Goal: Task Accomplishment & Management: Manage account settings

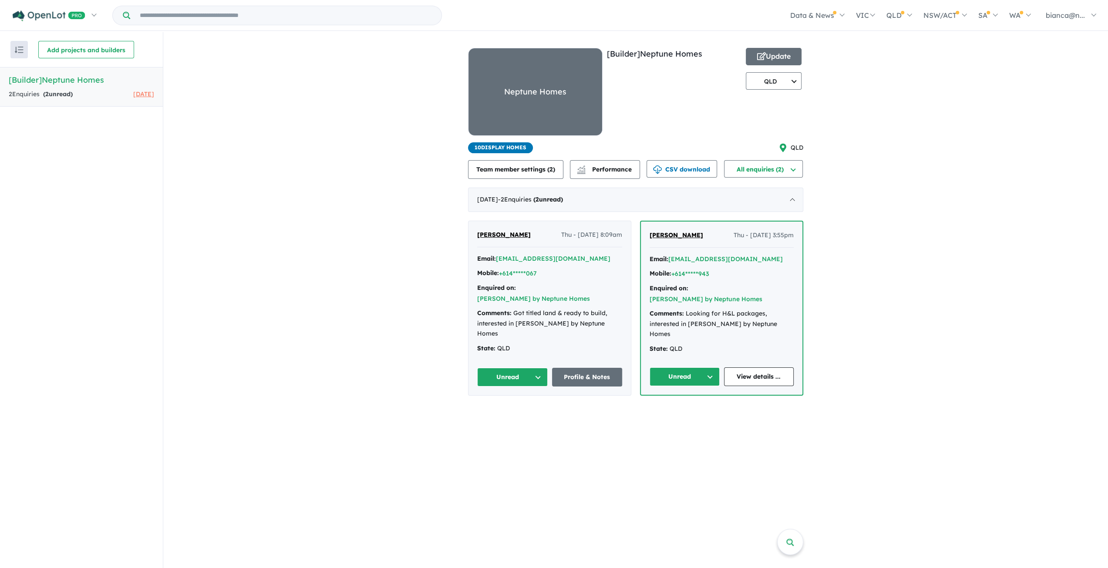
click at [270, 134] on div "View all builders in your account 2 Enquir ies ( 2 unread) 1 month ago [Builder…" at bounding box center [635, 218] width 944 height 372
click at [779, 60] on button "Update" at bounding box center [773, 56] width 56 height 17
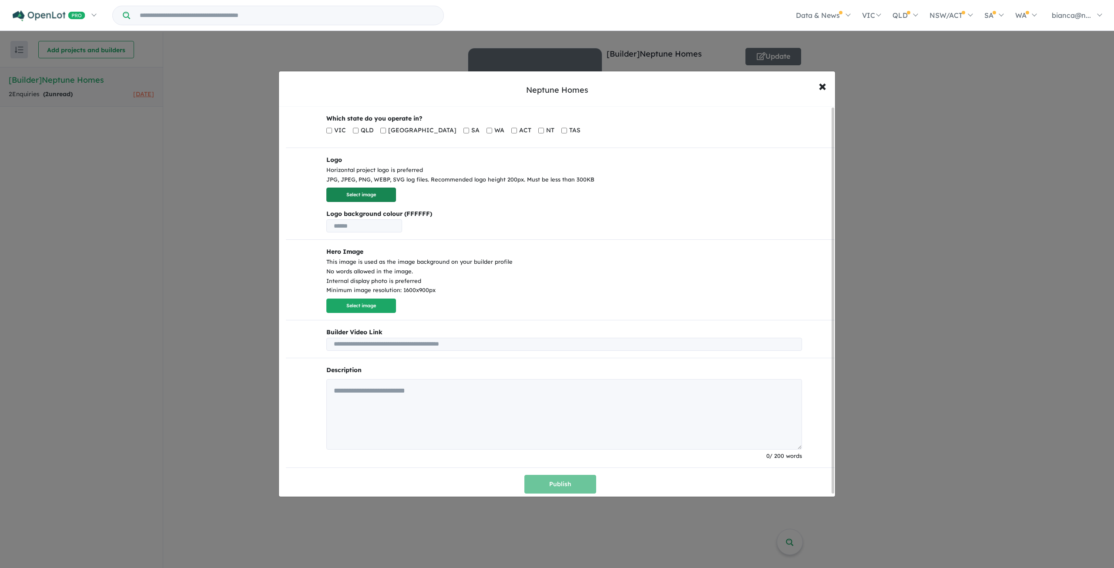
click at [351, 194] on button "Select image" at bounding box center [361, 195] width 70 height 14
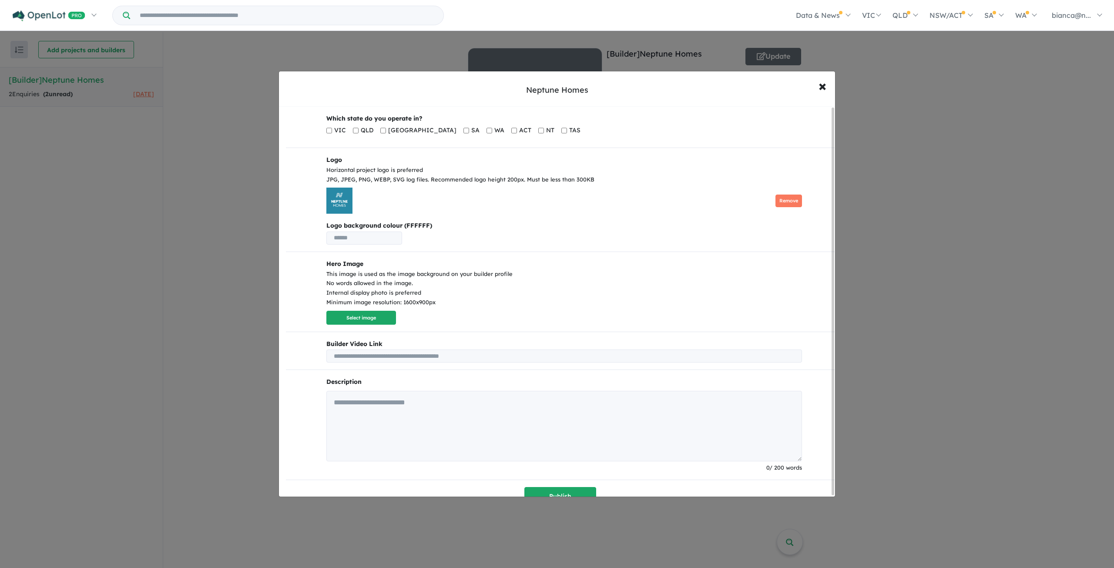
click at [383, 238] on input "text" at bounding box center [364, 238] width 76 height 13
click at [486, 208] on div "Remove" at bounding box center [564, 201] width 476 height 26
click at [380, 239] on input "text" at bounding box center [364, 238] width 76 height 13
drag, startPoint x: 410, startPoint y: 224, endPoint x: 420, endPoint y: 225, distance: 10.0
click at [420, 225] on b "Logo background colour (FFFFFF)" at bounding box center [564, 226] width 476 height 10
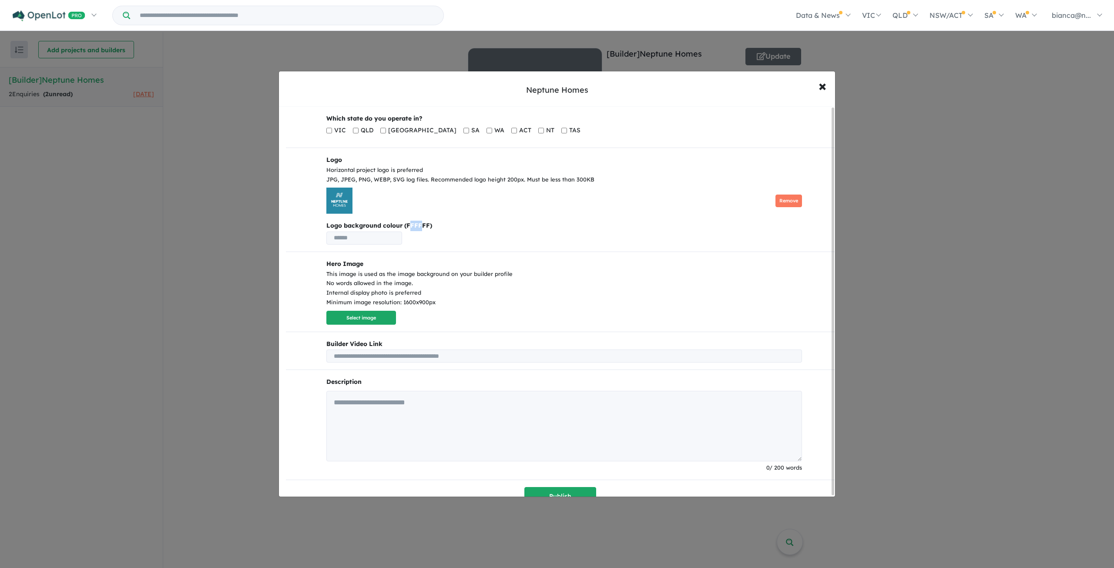
click at [420, 225] on b "Logo background colour (FFFFFF)" at bounding box center [564, 226] width 476 height 10
click at [365, 319] on button "Select image" at bounding box center [361, 318] width 70 height 14
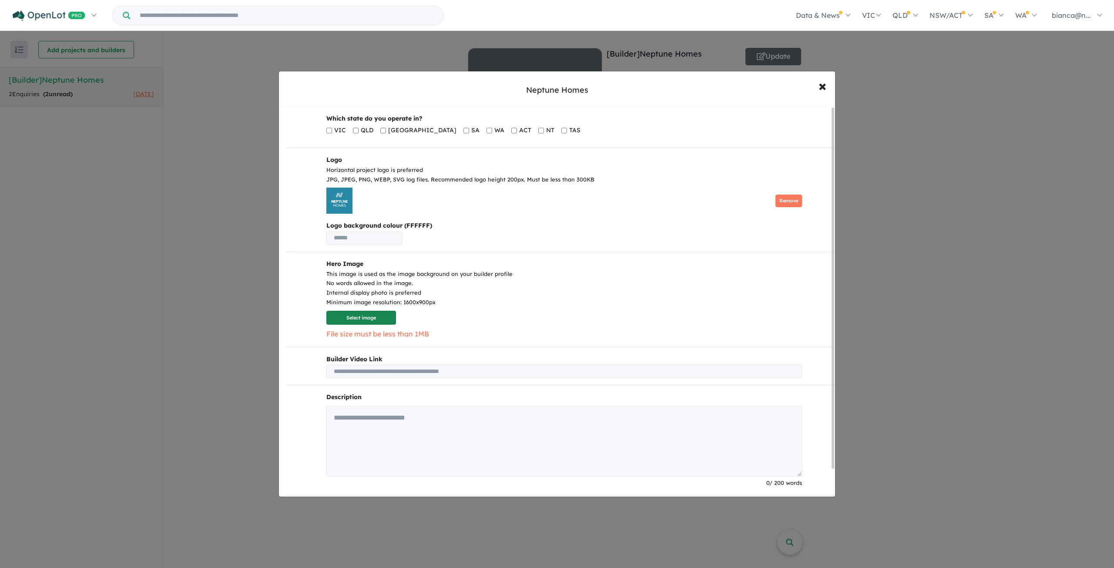
click at [379, 321] on button "Select image" at bounding box center [361, 318] width 70 height 14
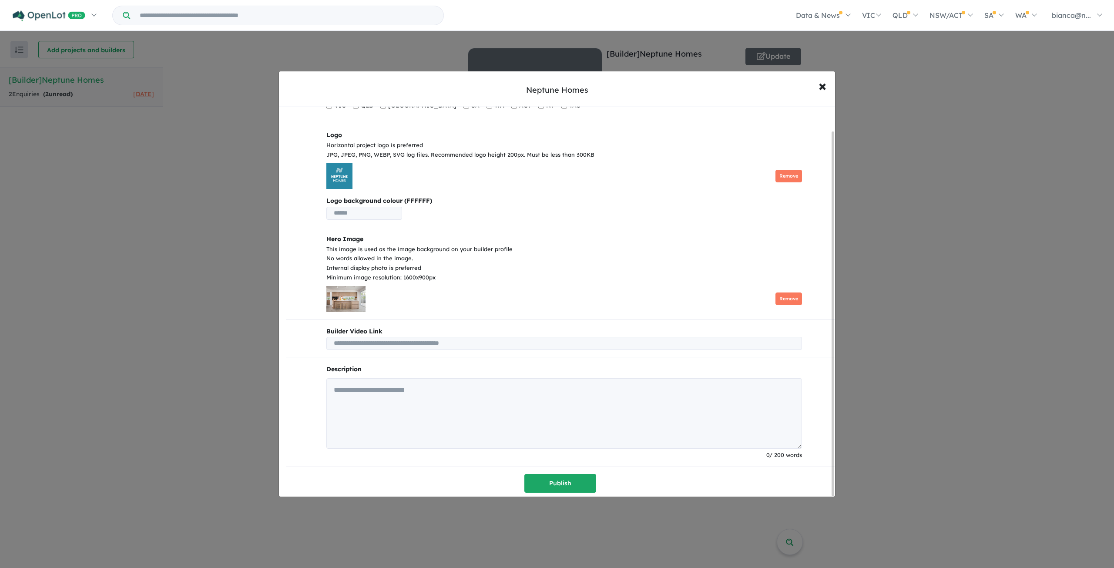
click at [421, 338] on input "text" at bounding box center [564, 343] width 476 height 13
drag, startPoint x: 534, startPoint y: 340, endPoint x: 274, endPoint y: 339, distance: 260.2
click at [274, 339] on div "Neptune Homes × Close Which state do you operate in? VIC QLD NSW SA WA ACT NT T…" at bounding box center [557, 284] width 1114 height 568
drag, startPoint x: 330, startPoint y: 340, endPoint x: 431, endPoint y: 342, distance: 101.0
click at [434, 342] on input "text" at bounding box center [564, 343] width 476 height 13
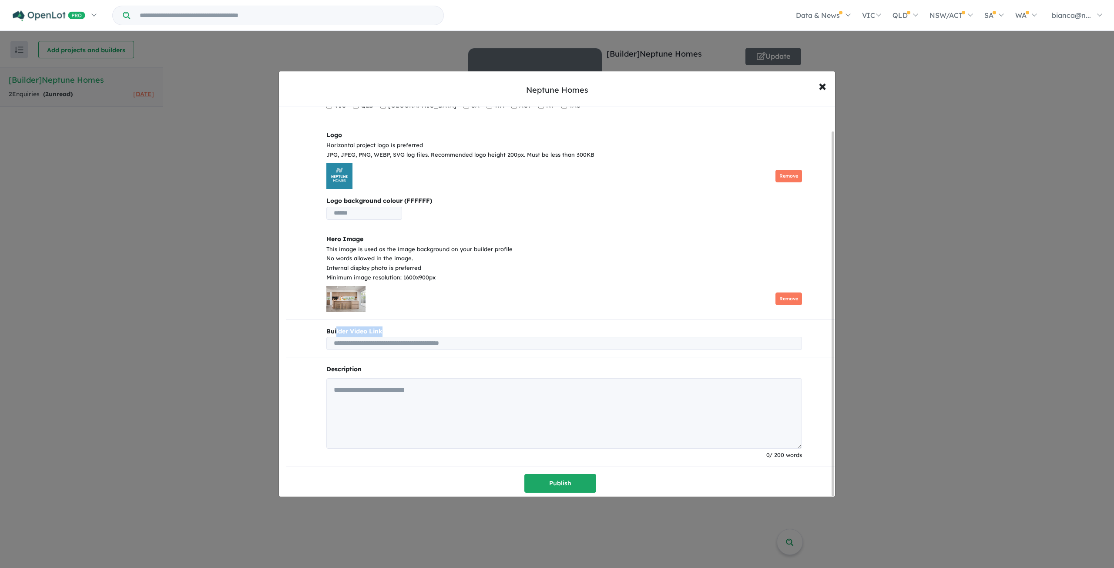
drag, startPoint x: 334, startPoint y: 328, endPoint x: 407, endPoint y: 329, distance: 73.6
click at [407, 329] on b "Builder Video Link" at bounding box center [564, 331] width 476 height 10
click at [412, 346] on input "text" at bounding box center [564, 343] width 476 height 13
paste input "**********"
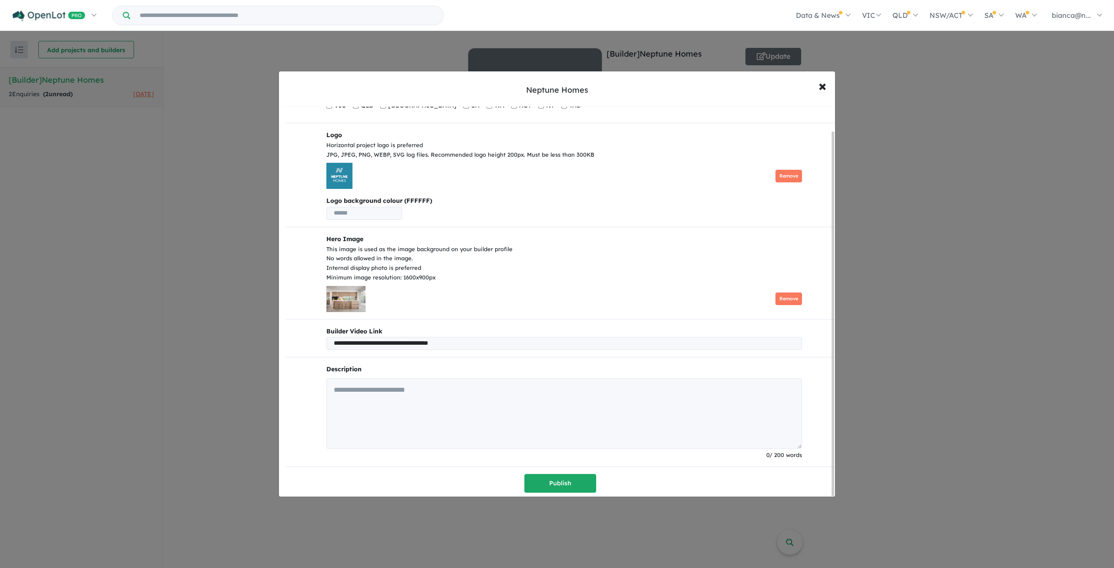
type input "**********"
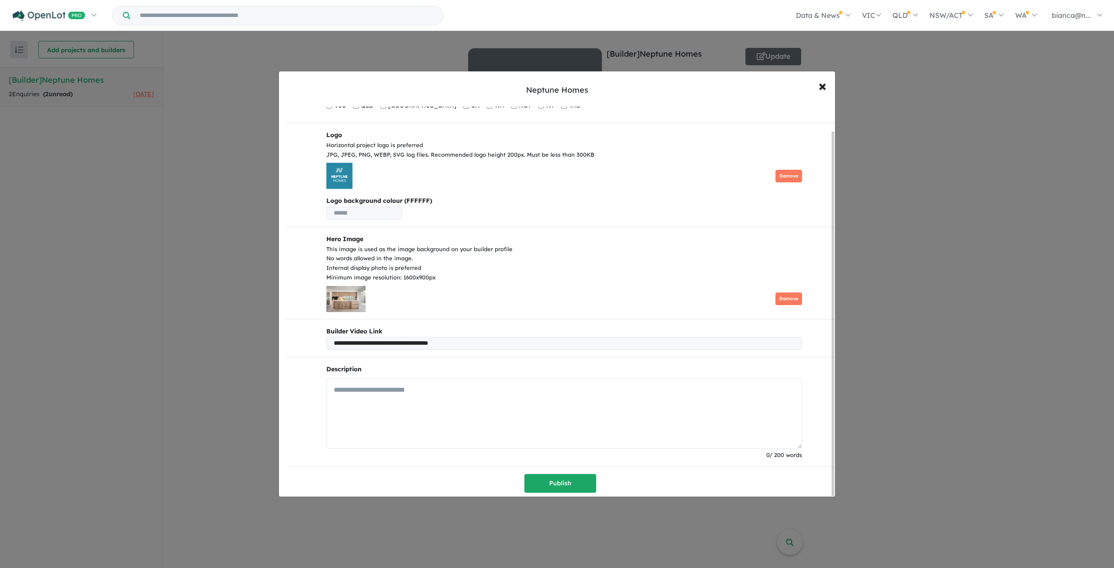
click at [412, 387] on textarea at bounding box center [564, 413] width 476 height 70
click at [380, 396] on textarea at bounding box center [564, 413] width 476 height 70
click at [437, 408] on textarea at bounding box center [564, 413] width 476 height 70
type textarea "**********"
click at [414, 394] on textarea at bounding box center [564, 413] width 476 height 70
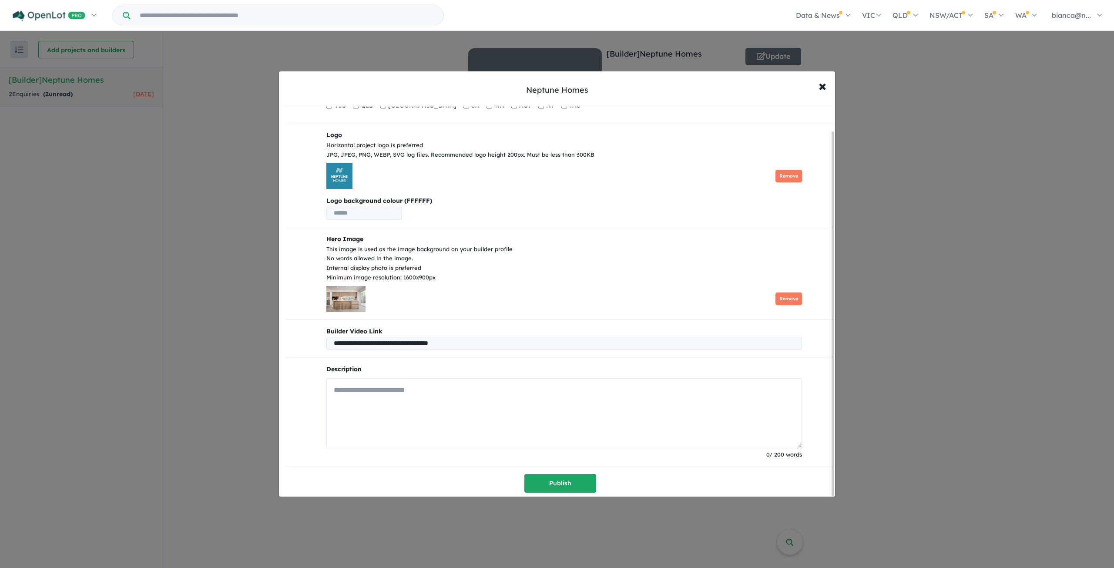
paste textarea "**********"
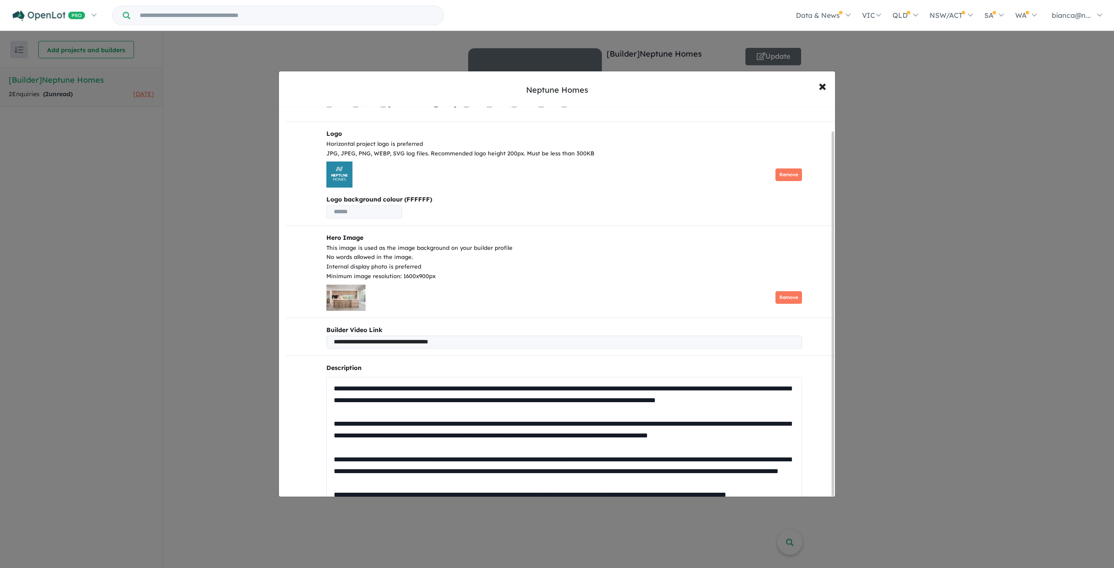
drag, startPoint x: 798, startPoint y: 444, endPoint x: 785, endPoint y: 559, distance: 115.6
click at [785, 559] on div "**********" at bounding box center [557, 284] width 1114 height 568
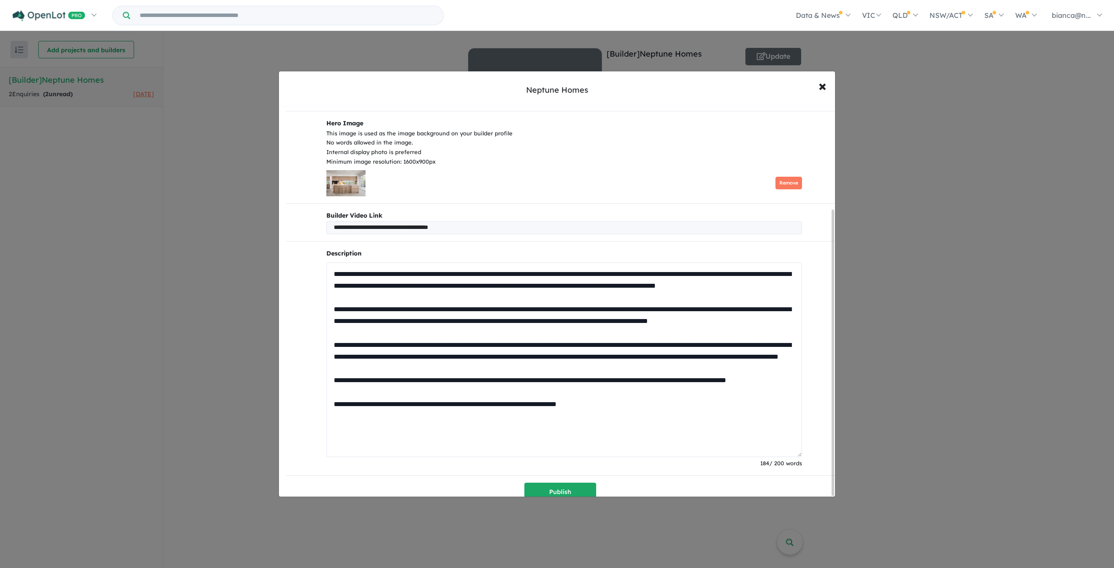
scroll to position [0, 0]
drag, startPoint x: 798, startPoint y: 443, endPoint x: 778, endPoint y: 562, distance: 120.1
click at [787, 567] on html "Skip to main content Homepage My Dashboard (1) Buyer Demand Index Suburb/Counci…" at bounding box center [557, 284] width 1114 height 568
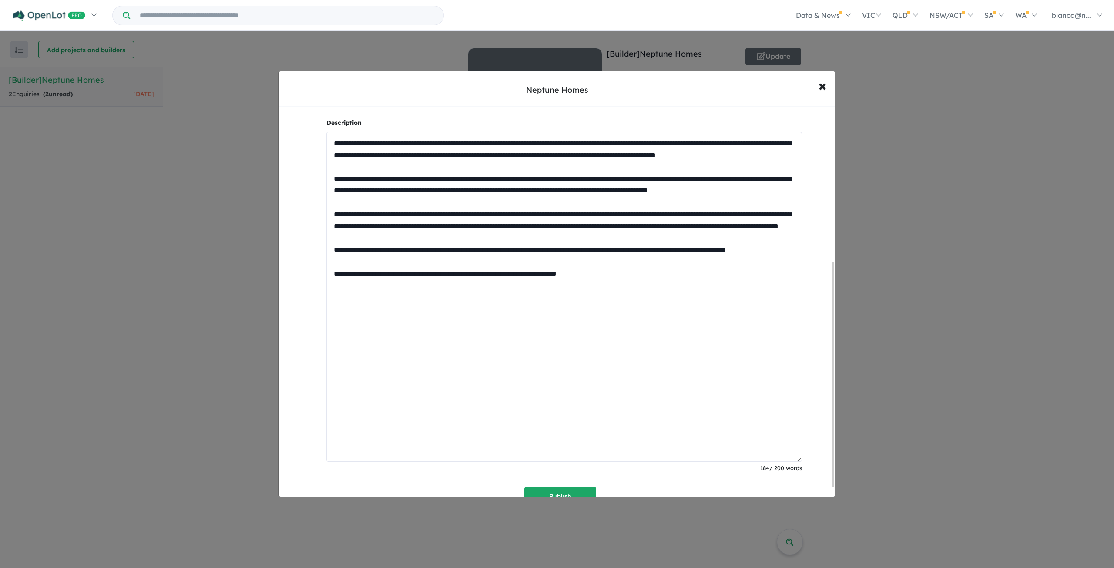
scroll to position [228, 0]
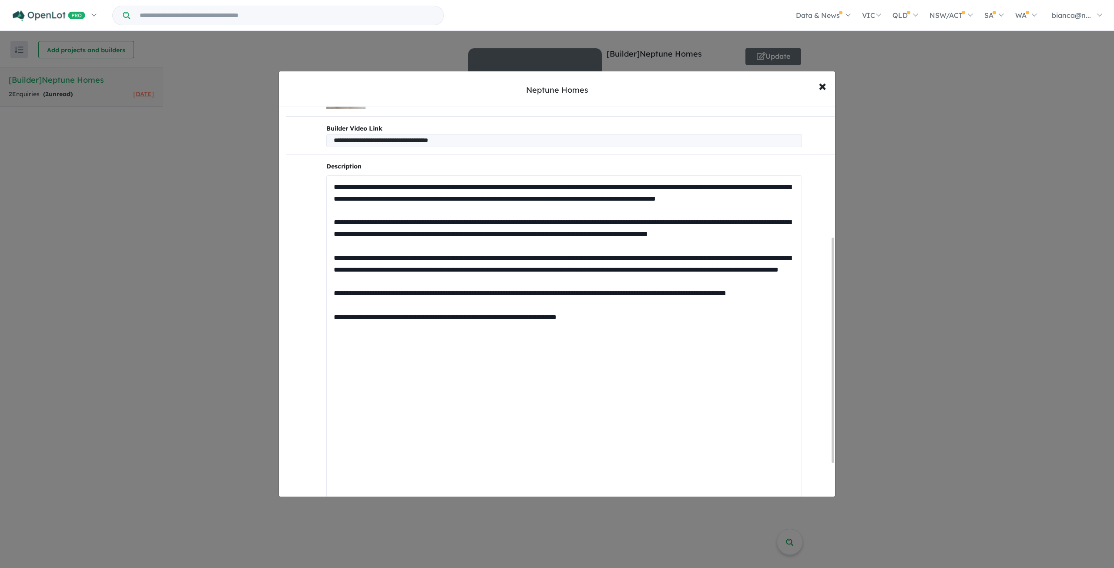
drag, startPoint x: 431, startPoint y: 184, endPoint x: 518, endPoint y: 182, distance: 87.1
click at [518, 182] on textarea at bounding box center [564, 340] width 476 height 330
click at [463, 193] on textarea at bounding box center [564, 340] width 476 height 330
click at [625, 184] on textarea at bounding box center [564, 340] width 476 height 330
click at [663, 219] on textarea at bounding box center [564, 340] width 476 height 330
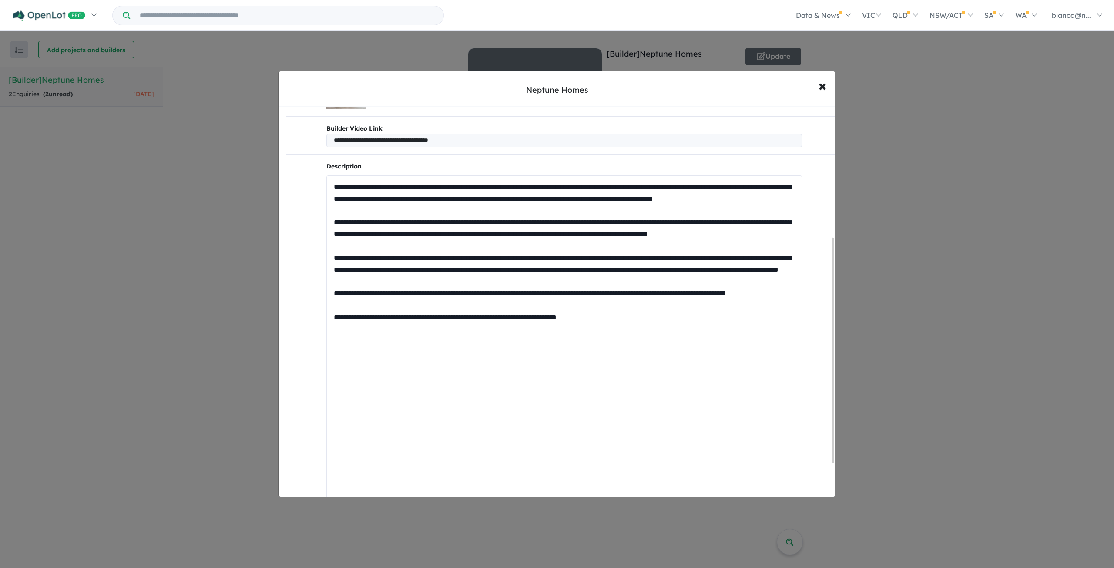
drag, startPoint x: 352, startPoint y: 182, endPoint x: 553, endPoint y: 207, distance: 203.0
click at [553, 207] on textarea at bounding box center [564, 340] width 476 height 330
click at [553, 208] on textarea at bounding box center [564, 340] width 476 height 330
drag, startPoint x: 396, startPoint y: 196, endPoint x: 403, endPoint y: 194, distance: 7.2
click at [403, 194] on textarea at bounding box center [564, 340] width 476 height 330
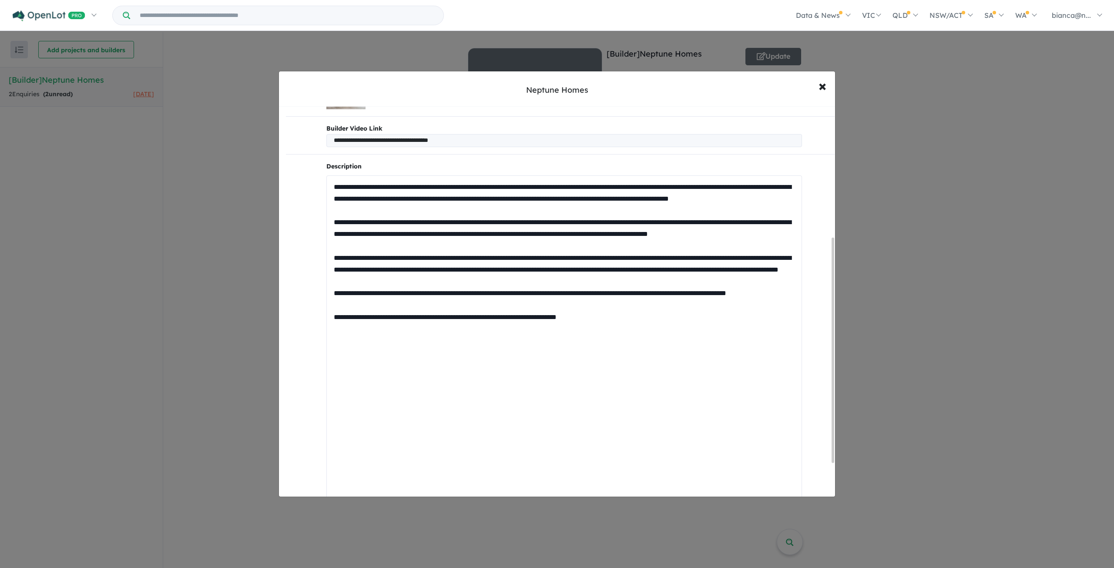
click at [434, 195] on textarea at bounding box center [564, 340] width 476 height 330
click at [563, 224] on textarea at bounding box center [564, 340] width 476 height 330
click at [525, 208] on textarea at bounding box center [564, 340] width 476 height 330
drag, startPoint x: 510, startPoint y: 204, endPoint x: 310, endPoint y: 161, distance: 204.0
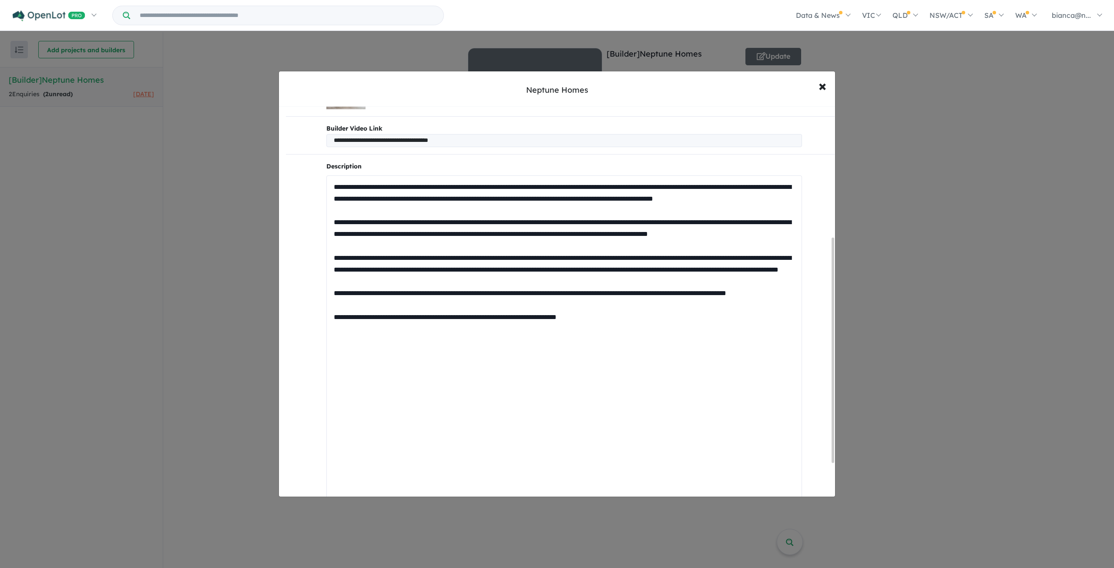
click at [310, 161] on div "**********" at bounding box center [560, 219] width 563 height 681
click at [574, 235] on textarea at bounding box center [564, 340] width 476 height 330
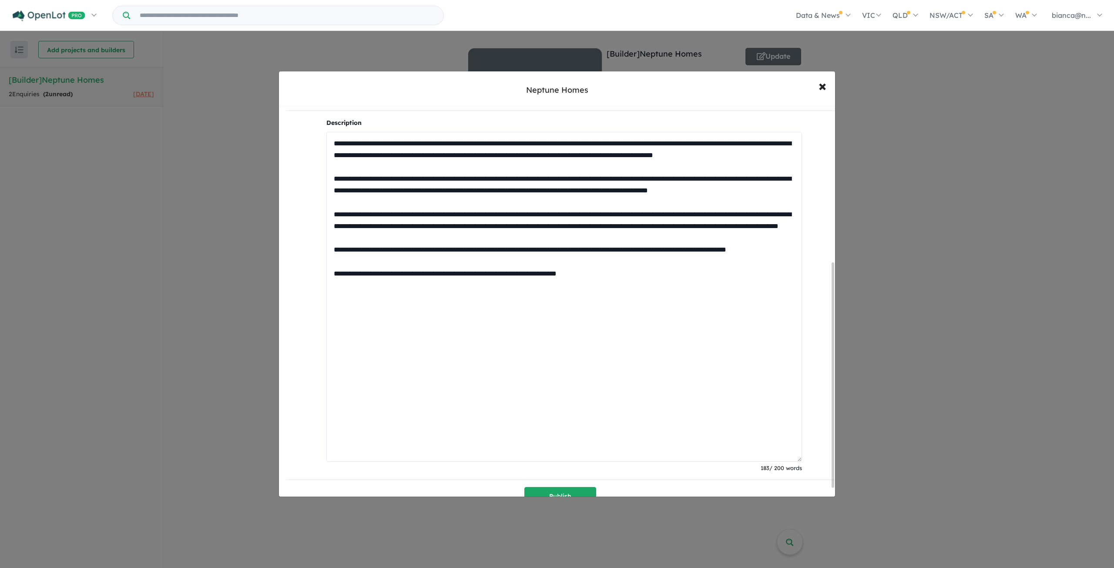
drag, startPoint x: 334, startPoint y: 189, endPoint x: 786, endPoint y: 198, distance: 451.8
click at [786, 198] on textarea at bounding box center [564, 297] width 476 height 330
click at [761, 188] on textarea at bounding box center [564, 297] width 476 height 330
click at [490, 222] on textarea at bounding box center [564, 297] width 476 height 330
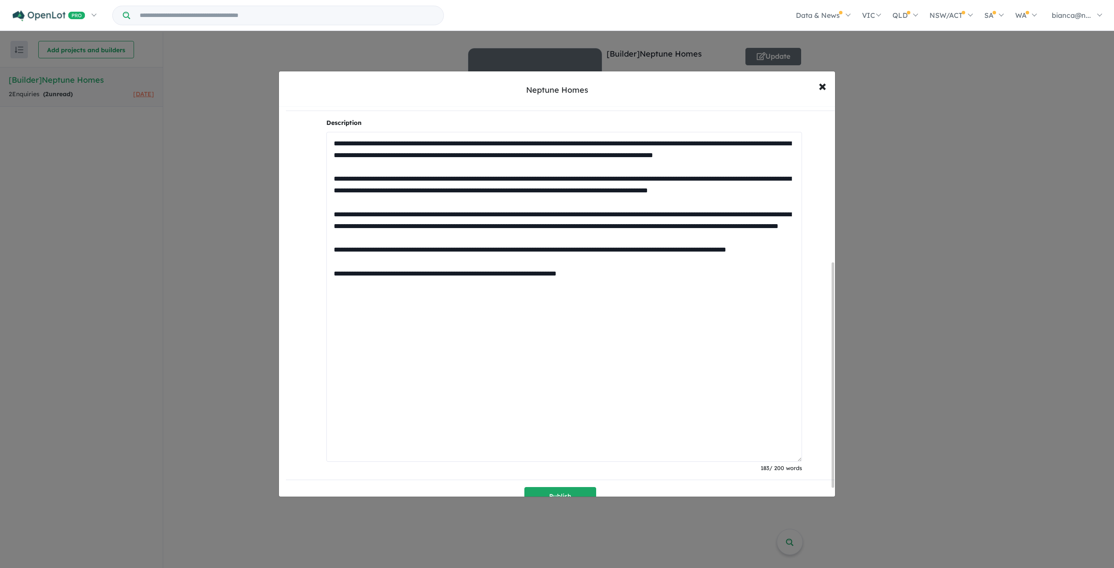
drag, startPoint x: 465, startPoint y: 199, endPoint x: 707, endPoint y: 216, distance: 242.6
click at [707, 216] on textarea at bounding box center [564, 297] width 476 height 330
drag, startPoint x: 332, startPoint y: 234, endPoint x: 460, endPoint y: 239, distance: 128.9
click at [460, 239] on textarea at bounding box center [564, 297] width 476 height 330
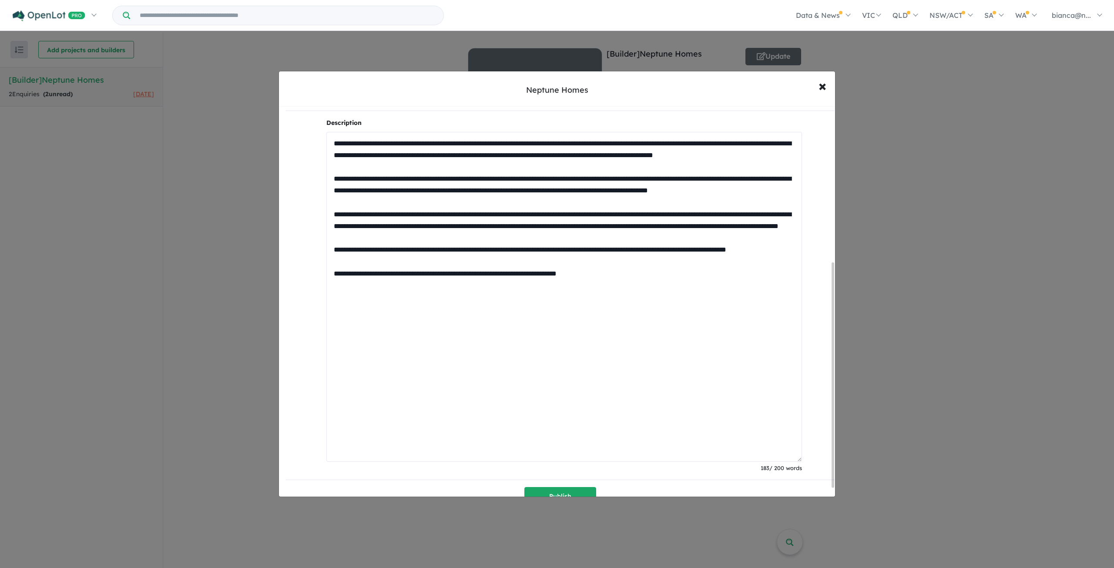
click at [518, 236] on textarea at bounding box center [564, 297] width 476 height 330
click at [548, 240] on textarea at bounding box center [564, 297] width 476 height 330
drag, startPoint x: 544, startPoint y: 238, endPoint x: 560, endPoint y: 238, distance: 15.2
click at [549, 238] on textarea at bounding box center [564, 297] width 476 height 330
click at [574, 236] on textarea at bounding box center [564, 297] width 476 height 330
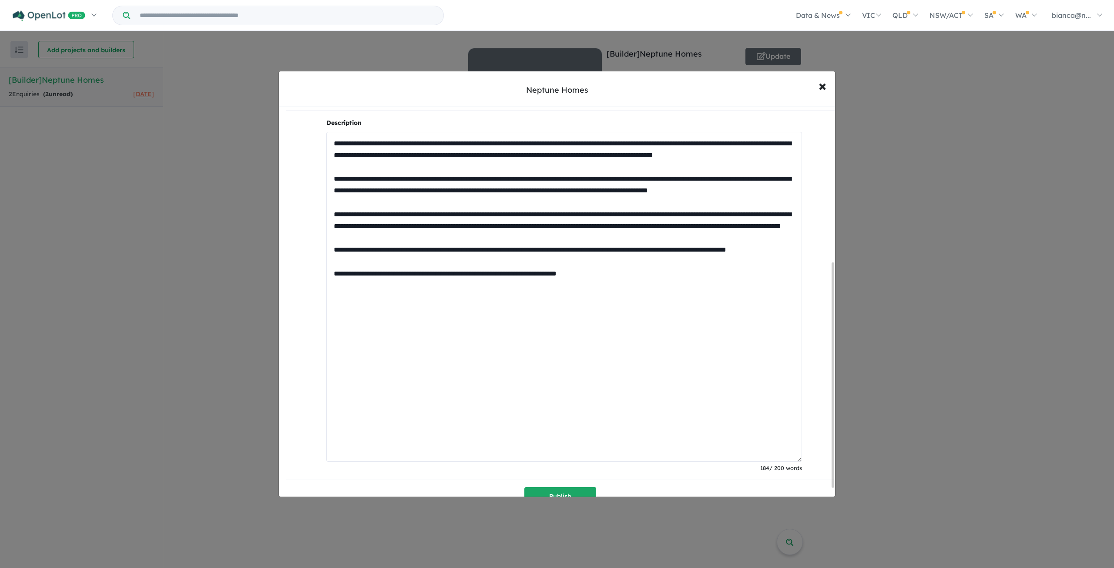
drag, startPoint x: 383, startPoint y: 249, endPoint x: 769, endPoint y: 261, distance: 385.7
click at [769, 261] on textarea at bounding box center [564, 297] width 476 height 330
click at [692, 265] on textarea at bounding box center [564, 297] width 476 height 330
drag, startPoint x: 544, startPoint y: 245, endPoint x: 453, endPoint y: 255, distance: 91.2
click at [453, 255] on textarea at bounding box center [564, 297] width 476 height 330
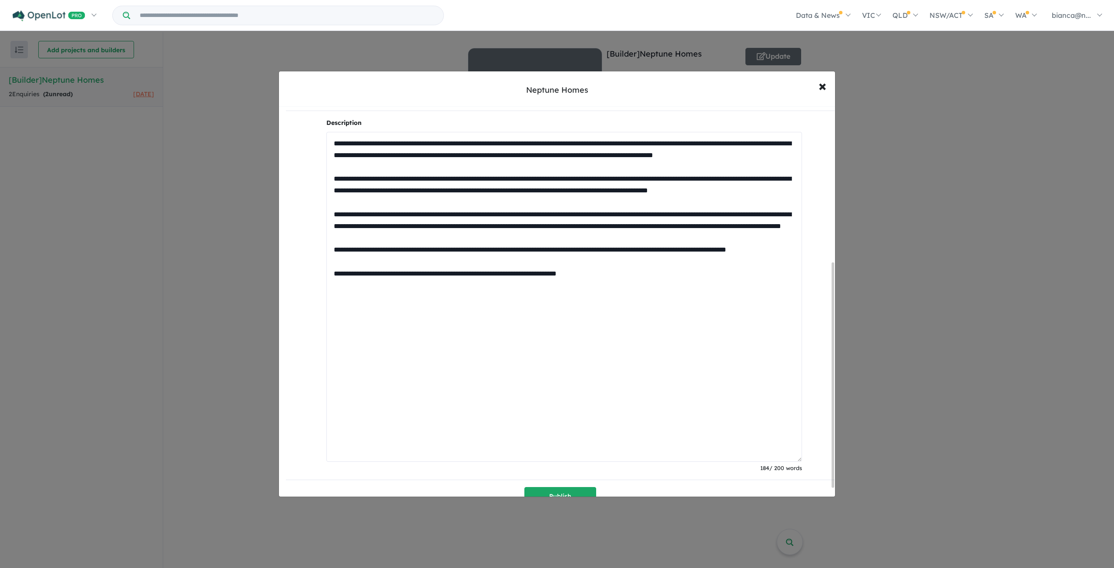
click at [453, 255] on textarea at bounding box center [564, 297] width 476 height 330
click at [436, 256] on textarea at bounding box center [564, 297] width 476 height 330
click at [431, 259] on textarea at bounding box center [564, 297] width 476 height 330
click at [426, 260] on textarea at bounding box center [564, 297] width 476 height 330
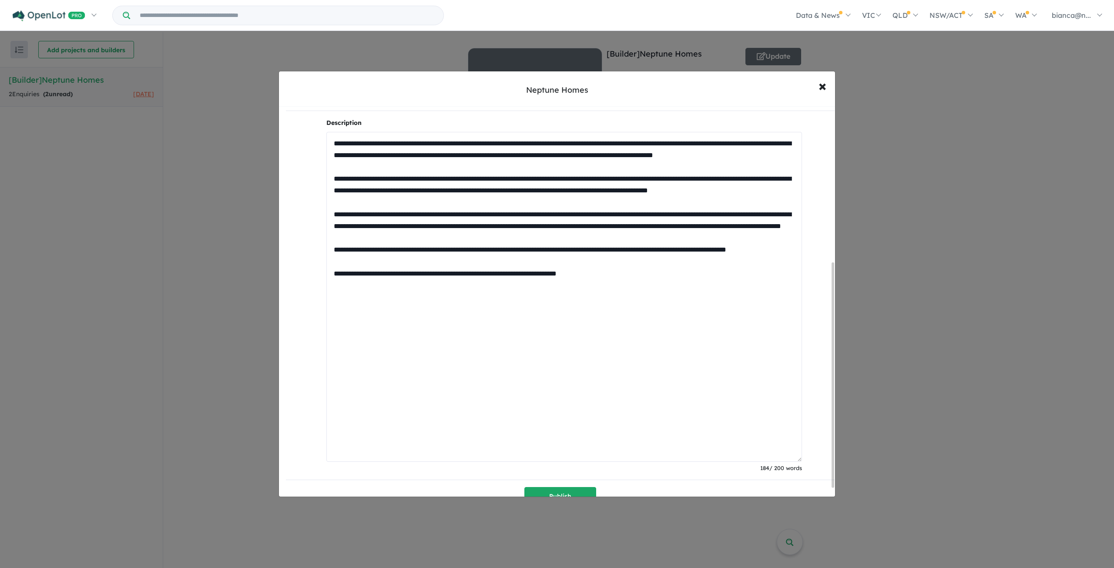
click at [426, 260] on textarea at bounding box center [564, 297] width 476 height 330
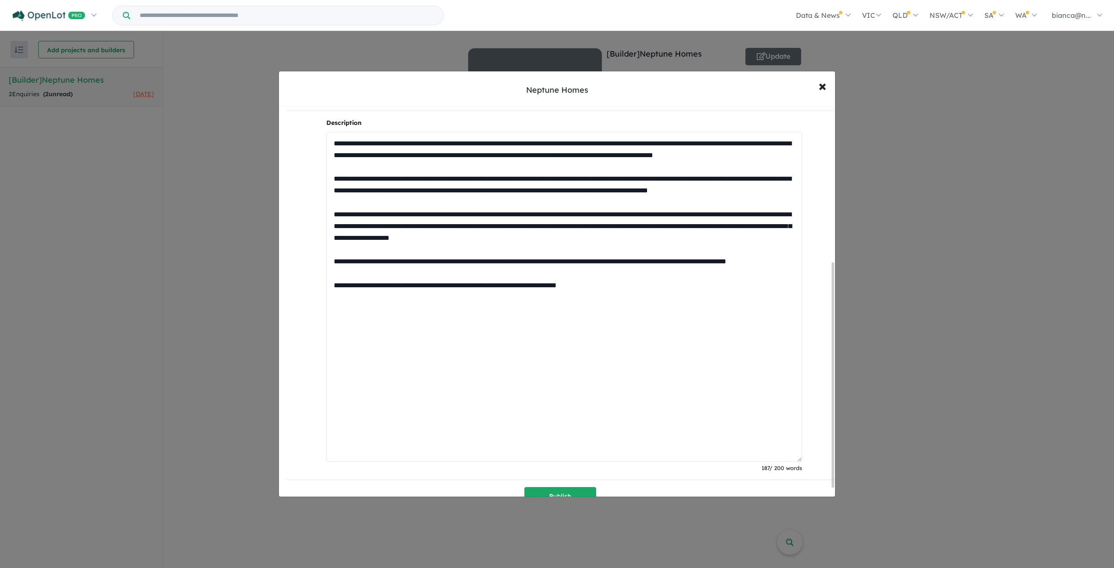
drag, startPoint x: 534, startPoint y: 257, endPoint x: 729, endPoint y: 288, distance: 197.8
click at [729, 288] on textarea at bounding box center [564, 297] width 476 height 330
click at [574, 302] on textarea at bounding box center [564, 297] width 476 height 330
drag, startPoint x: 460, startPoint y: 308, endPoint x: 348, endPoint y: 222, distance: 140.3
click at [348, 222] on textarea at bounding box center [564, 297] width 476 height 330
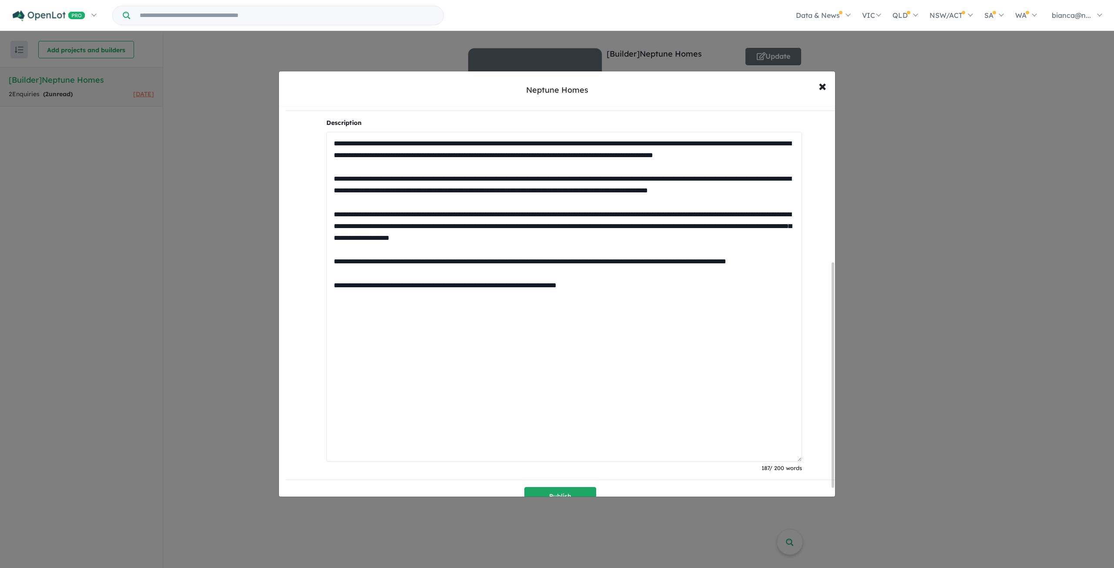
click at [770, 283] on textarea at bounding box center [564, 297] width 476 height 330
click at [395, 319] on textarea at bounding box center [564, 297] width 476 height 330
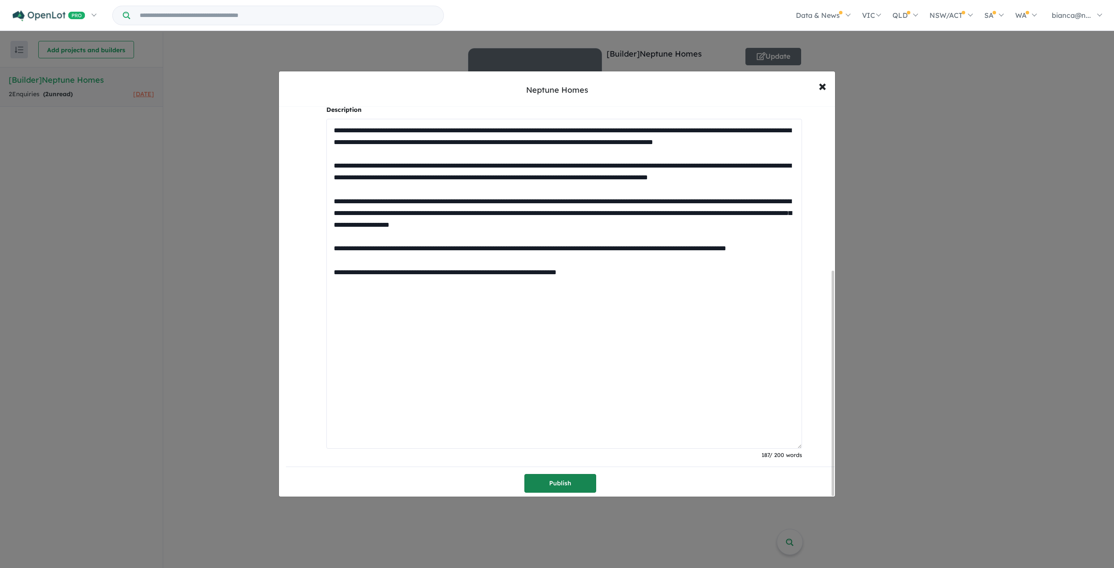
type textarea "**********"
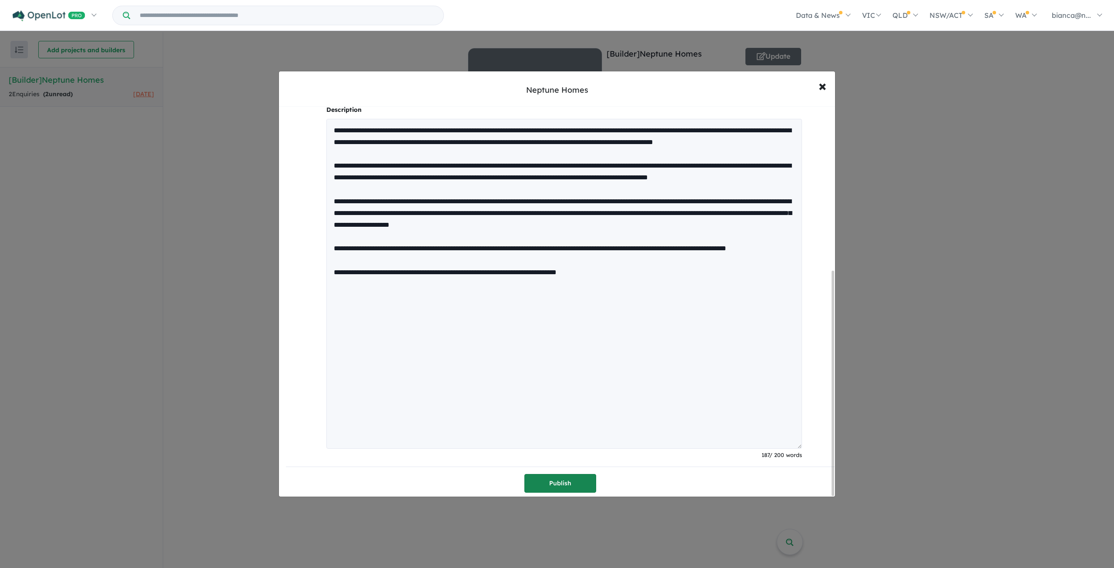
click at [561, 481] on button "Publish" at bounding box center [560, 483] width 72 height 19
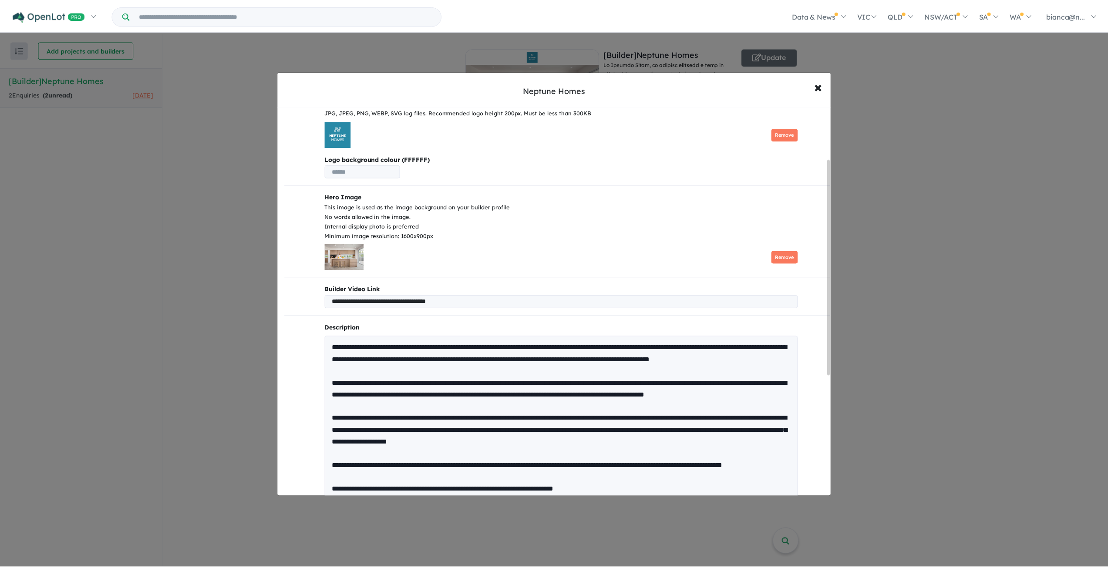
scroll to position [0, 0]
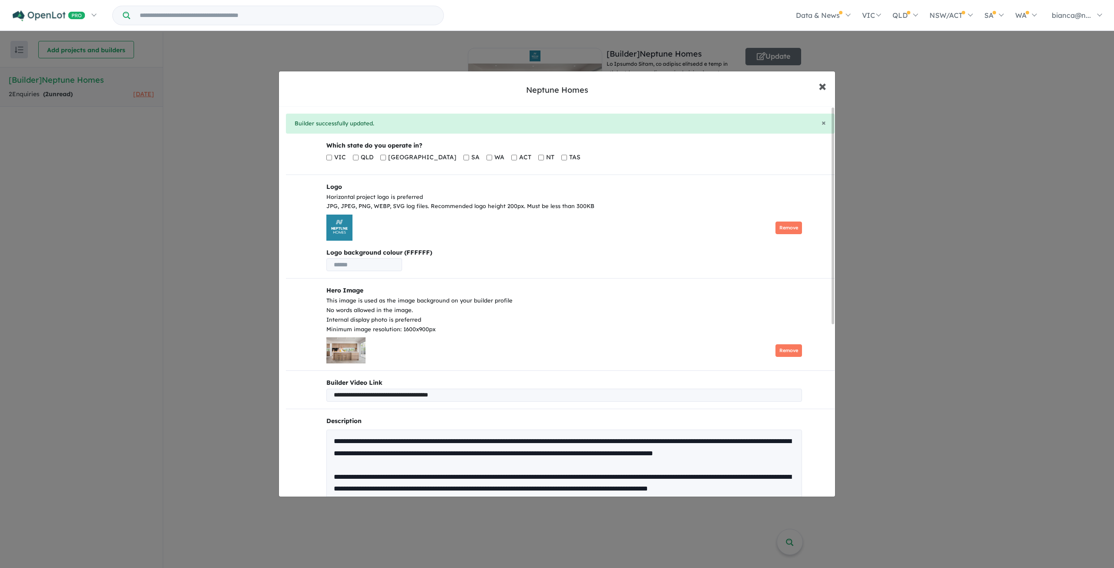
click at [821, 86] on span "×" at bounding box center [823, 85] width 8 height 19
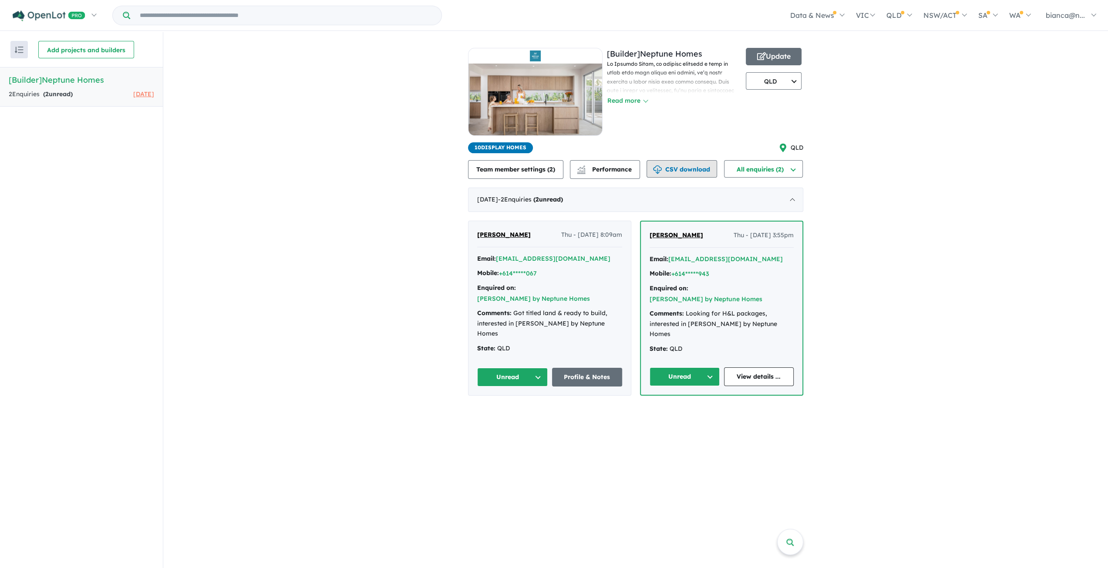
click at [672, 173] on button "CSV download" at bounding box center [681, 168] width 70 height 17
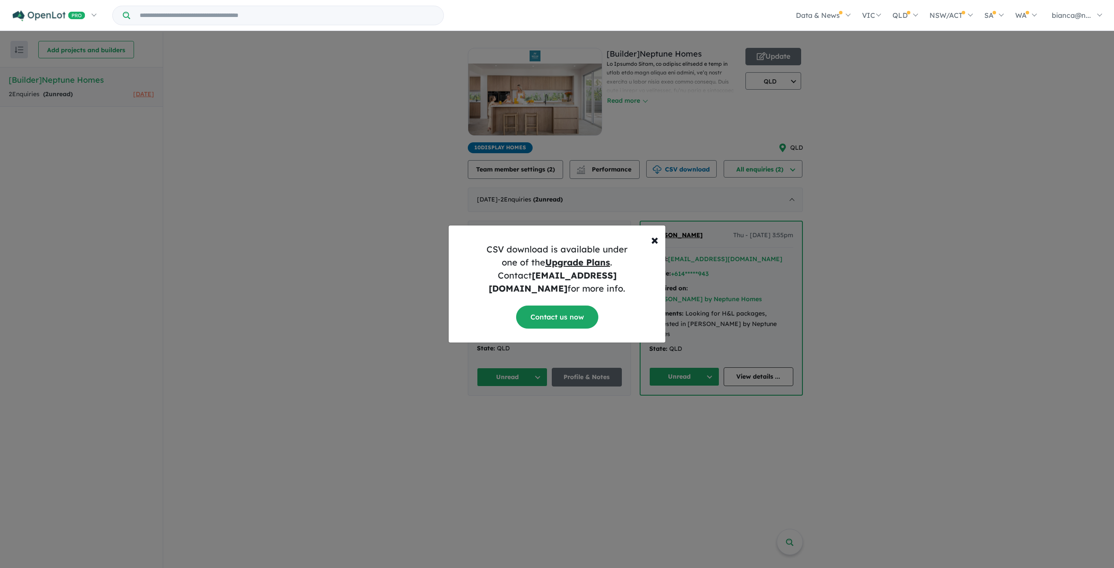
click at [431, 223] on div "× Close CSV download is available under one of the Upgrade Plans . Contact supp…" at bounding box center [557, 284] width 1114 height 568
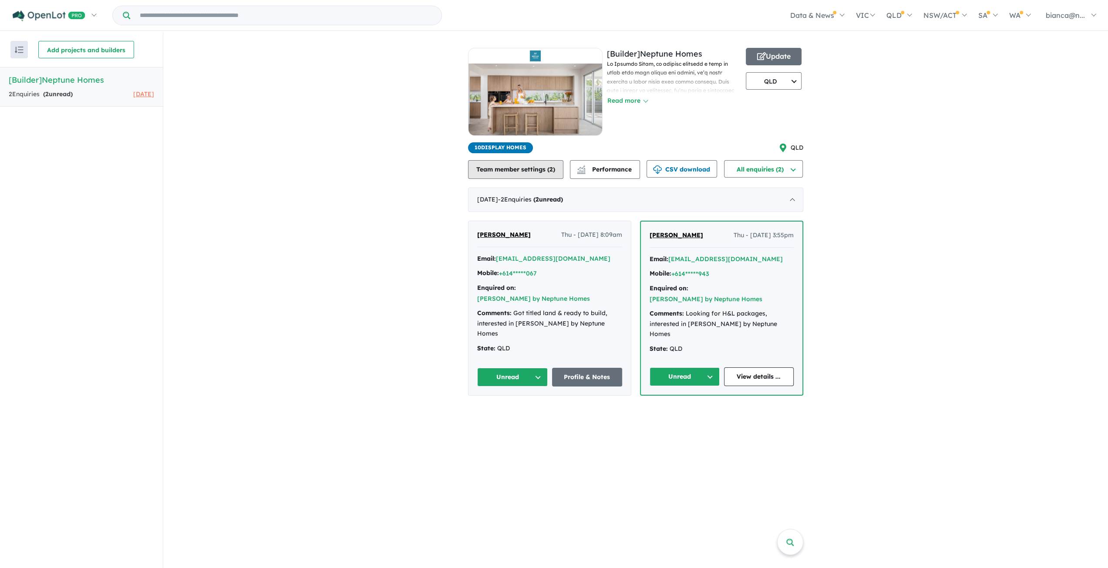
click at [513, 171] on button "Team member settings ( 2 )" at bounding box center [515, 169] width 95 height 19
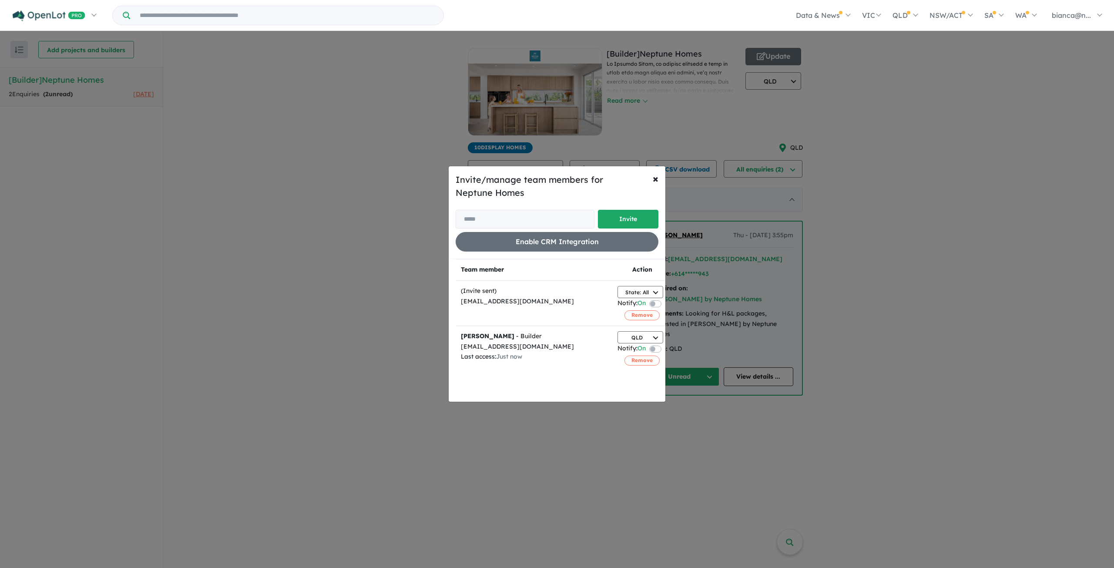
click at [744, 443] on div "Invite/manage team members for Neptune Homes Invite Enable CRM Integration × Cl…" at bounding box center [557, 284] width 1114 height 568
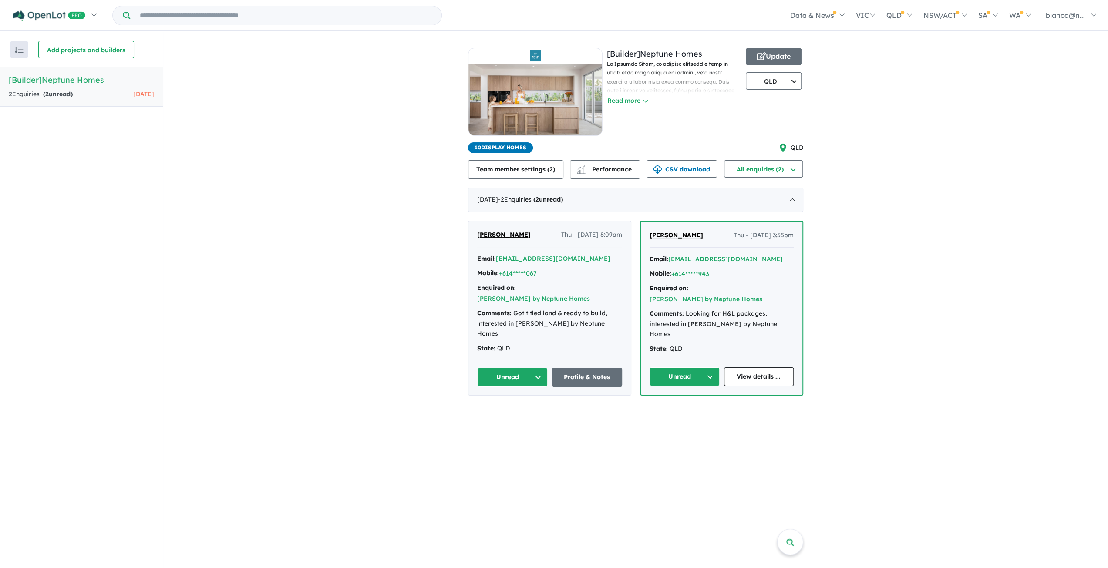
drag, startPoint x: 563, startPoint y: 235, endPoint x: 611, endPoint y: 237, distance: 47.9
click at [611, 237] on span "Thu - [DATE] 8:09am" at bounding box center [591, 235] width 61 height 10
drag, startPoint x: 729, startPoint y: 235, endPoint x: 791, endPoint y: 235, distance: 61.4
click at [791, 235] on span "Thu - [DATE] 3:55pm" at bounding box center [763, 235] width 60 height 10
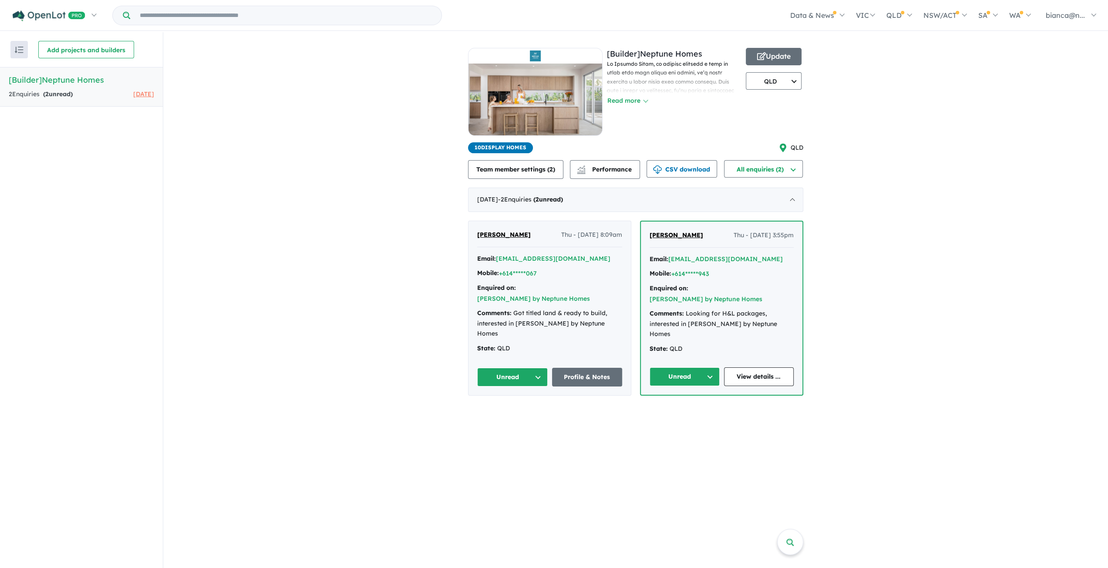
click at [791, 235] on span "Thu - [DATE] 3:55pm" at bounding box center [763, 235] width 60 height 10
click at [792, 171] on button "All enquiries (2)" at bounding box center [763, 168] width 79 height 17
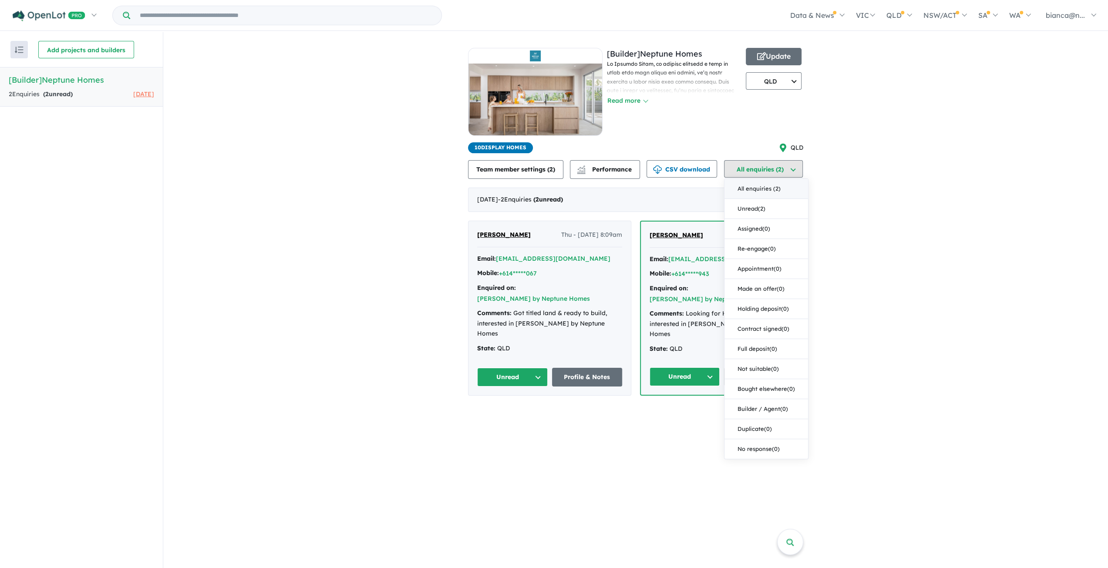
click at [792, 171] on button "All enquiries (2)" at bounding box center [763, 168] width 79 height 17
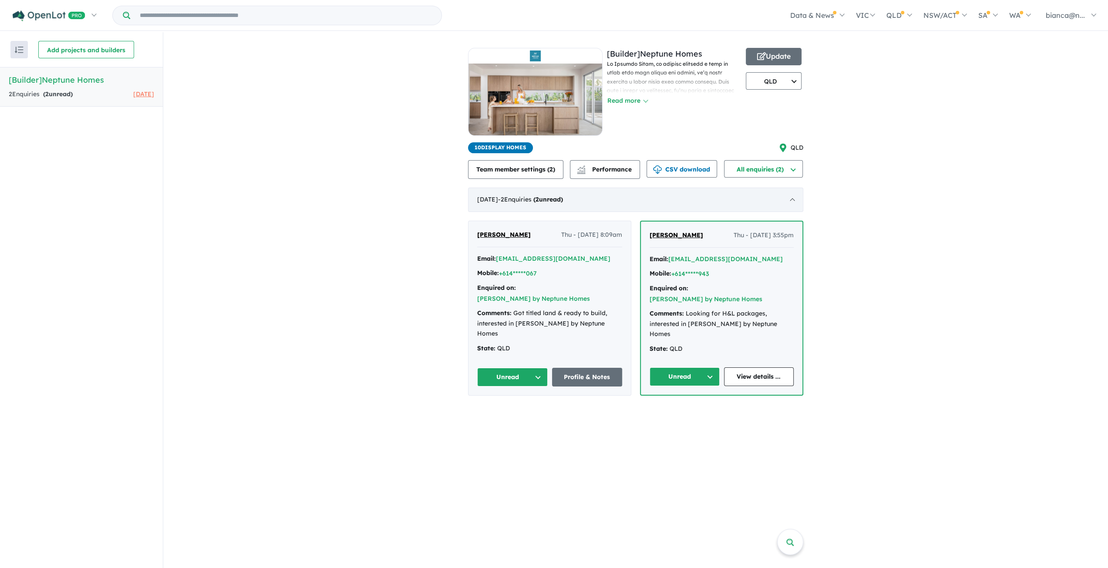
click at [728, 208] on div "July 2025 - 2 Enquir ies ( 2 unread)" at bounding box center [635, 200] width 335 height 24
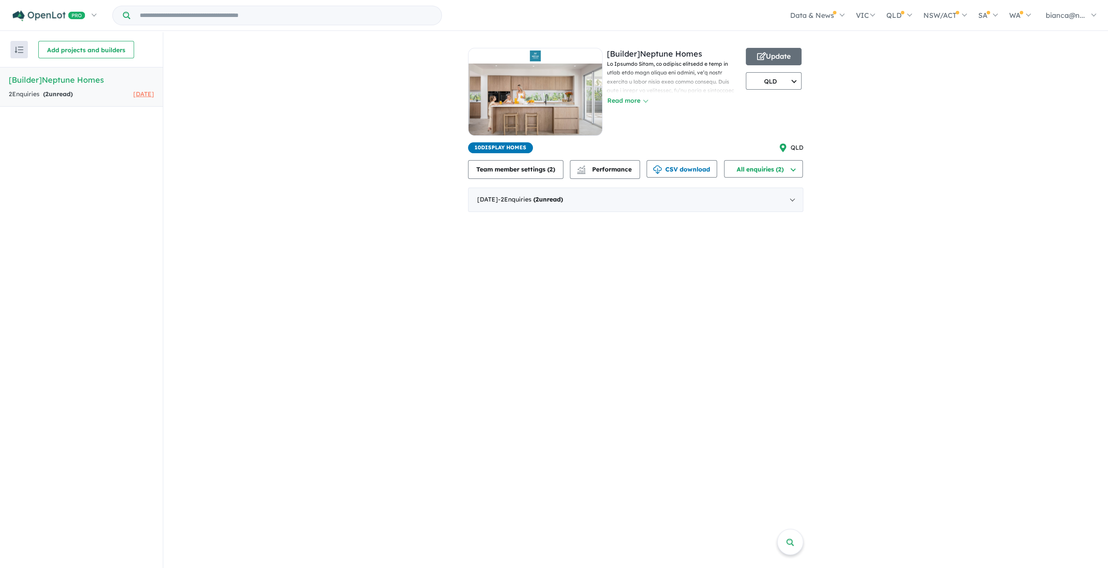
click at [436, 286] on div "View all builders in your account 2 Enquir ies ( 2 unread) 1 month ago [Builder…" at bounding box center [635, 300] width 944 height 537
click at [516, 146] on span "10 Display Homes" at bounding box center [500, 147] width 65 height 11
drag, startPoint x: 474, startPoint y: 158, endPoint x: 577, endPoint y: 156, distance: 102.7
click at [577, 156] on div "View all builders in your account 2 Enquir ies ( 2 unread) 1 month ago [Builder…" at bounding box center [635, 126] width 335 height 188
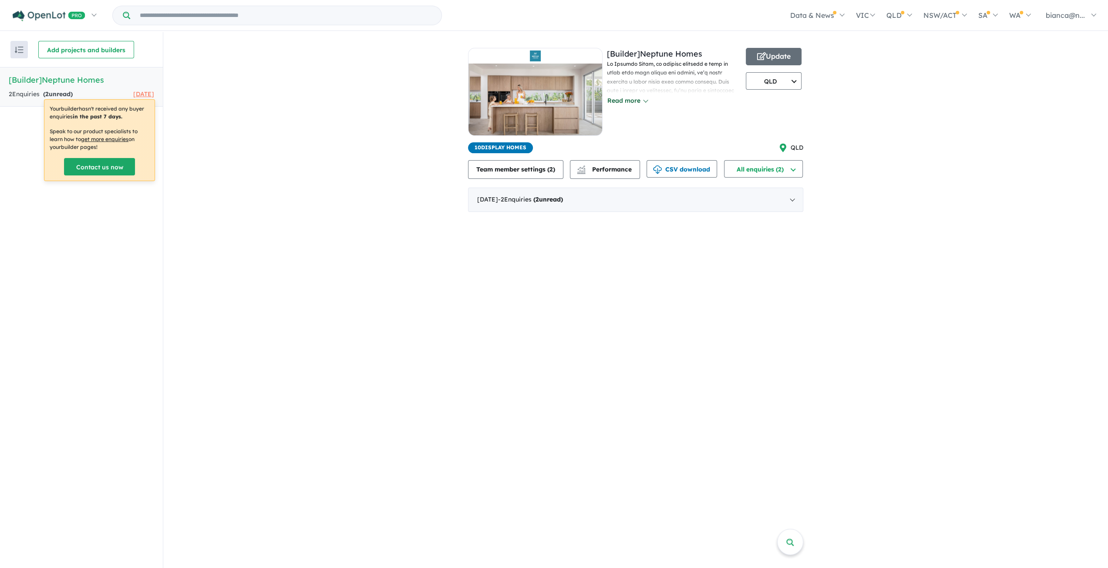
click at [637, 100] on button "Read more" at bounding box center [627, 101] width 41 height 10
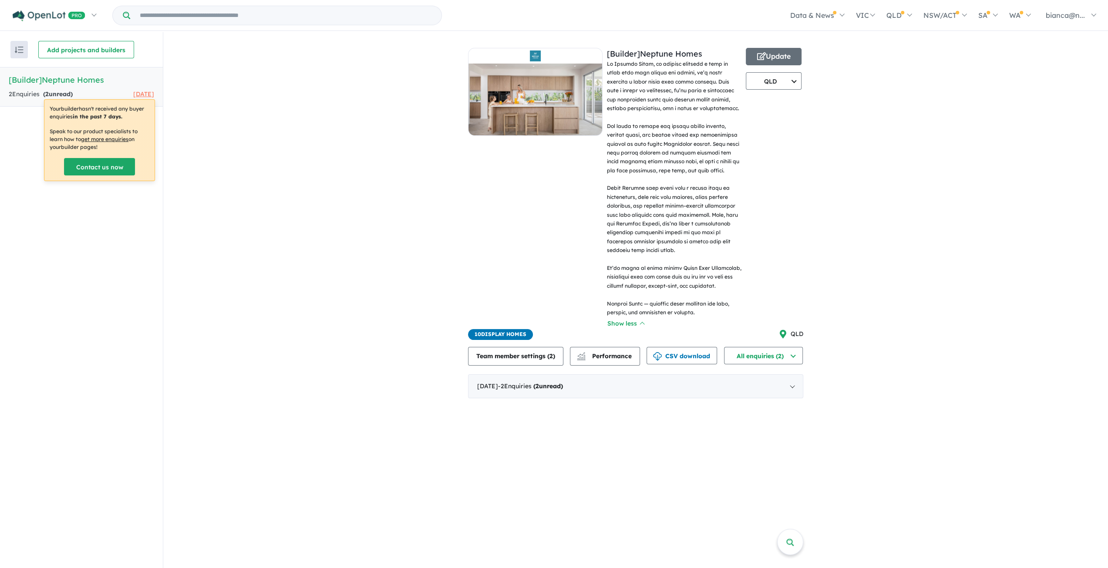
click at [906, 215] on div "View all builders in your account 2 Enquir ies ( 2 unread) 1 month ago [Builder…" at bounding box center [635, 219] width 944 height 375
click at [1028, 85] on link "My Dashboard (1)" at bounding box center [1035, 83] width 131 height 20
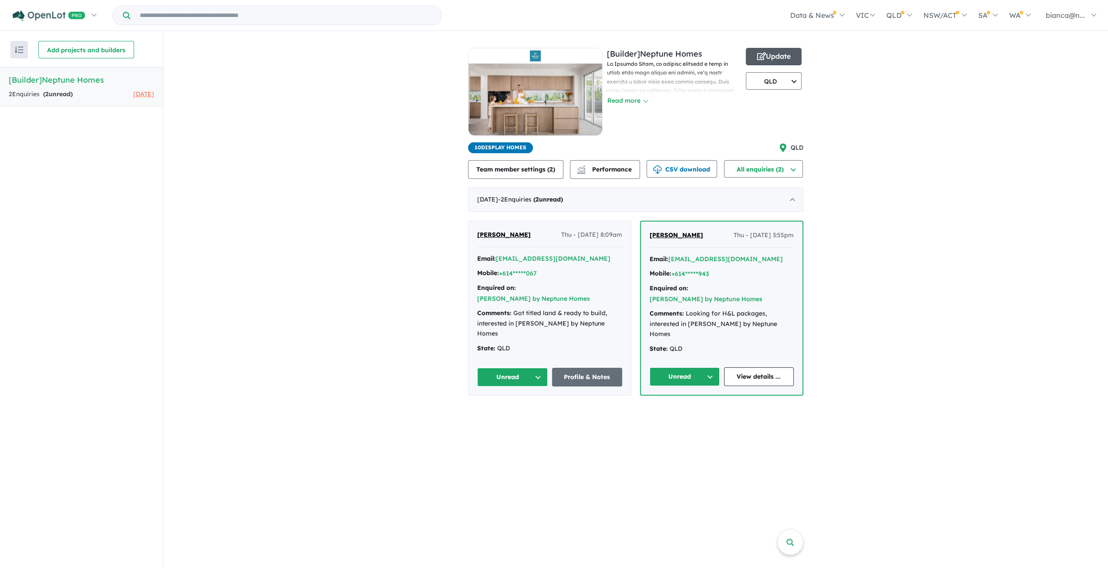
click at [771, 55] on button "Update" at bounding box center [773, 56] width 56 height 17
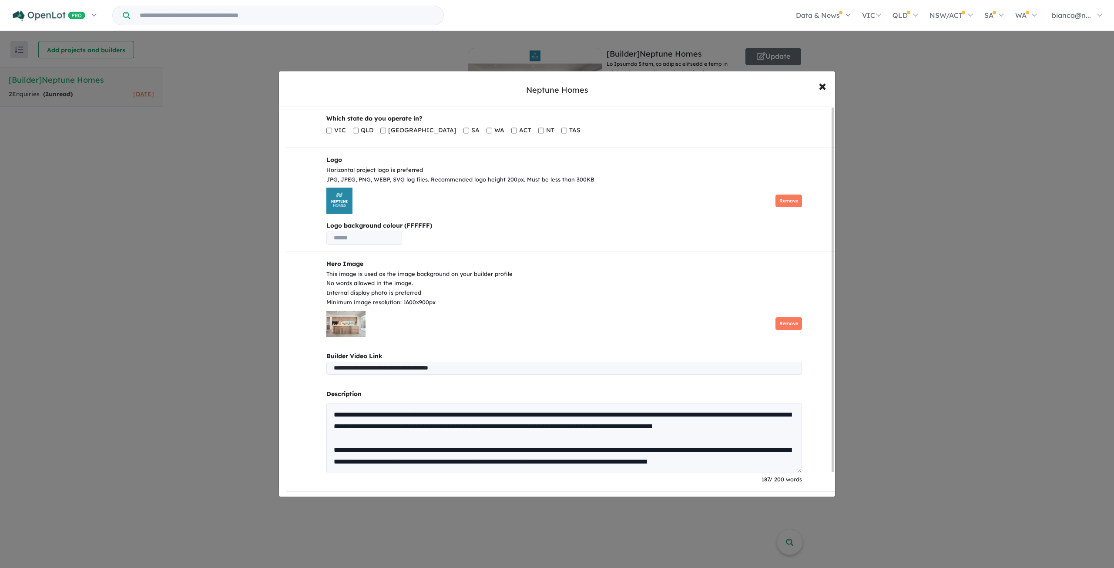
click at [943, 311] on div "**********" at bounding box center [557, 284] width 1114 height 568
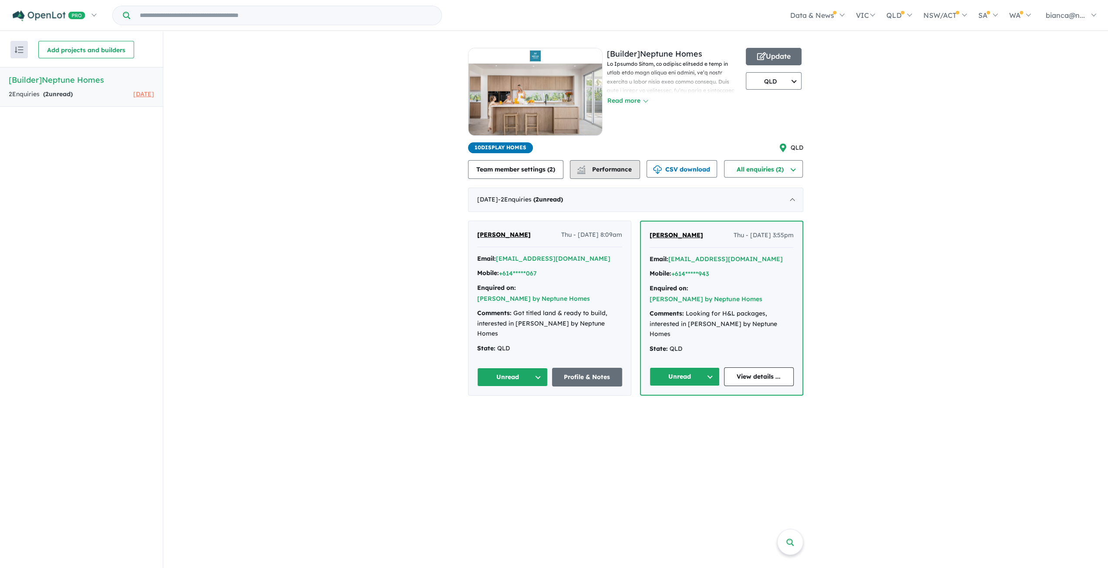
click at [630, 173] on button "Performance" at bounding box center [605, 169] width 70 height 19
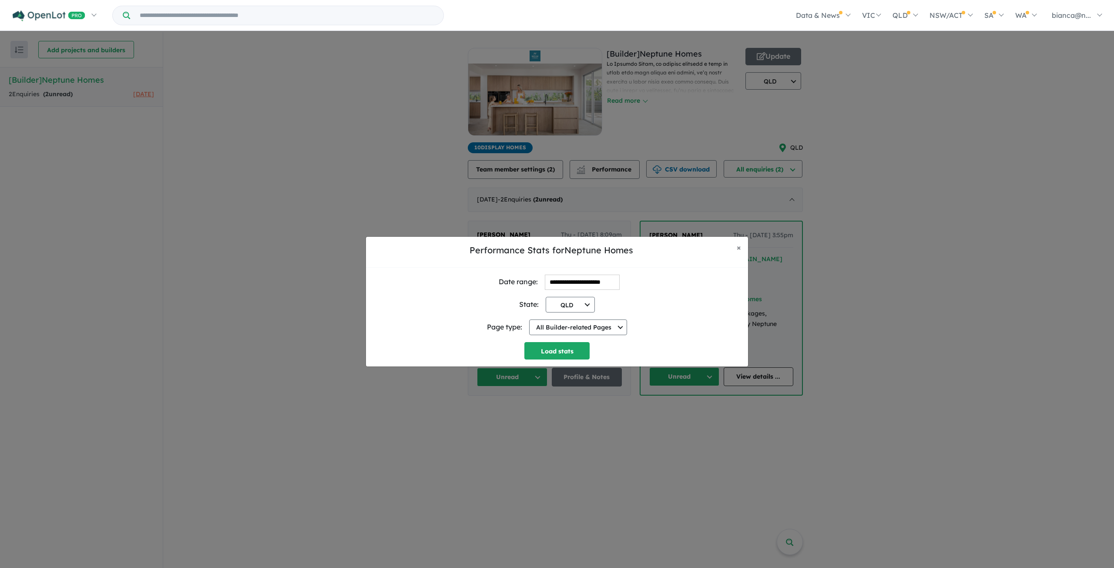
click at [840, 236] on div "**********" at bounding box center [557, 301] width 1114 height 568
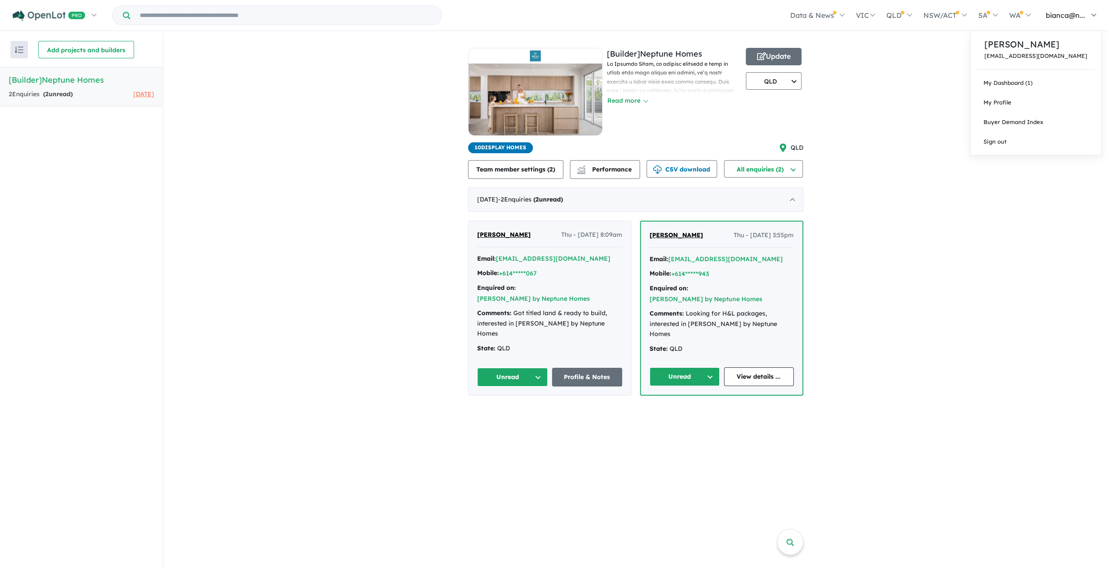
click at [1067, 22] on link "bianca@n..." at bounding box center [1068, 15] width 65 height 30
click at [1025, 97] on link "My Profile" at bounding box center [1035, 103] width 131 height 20
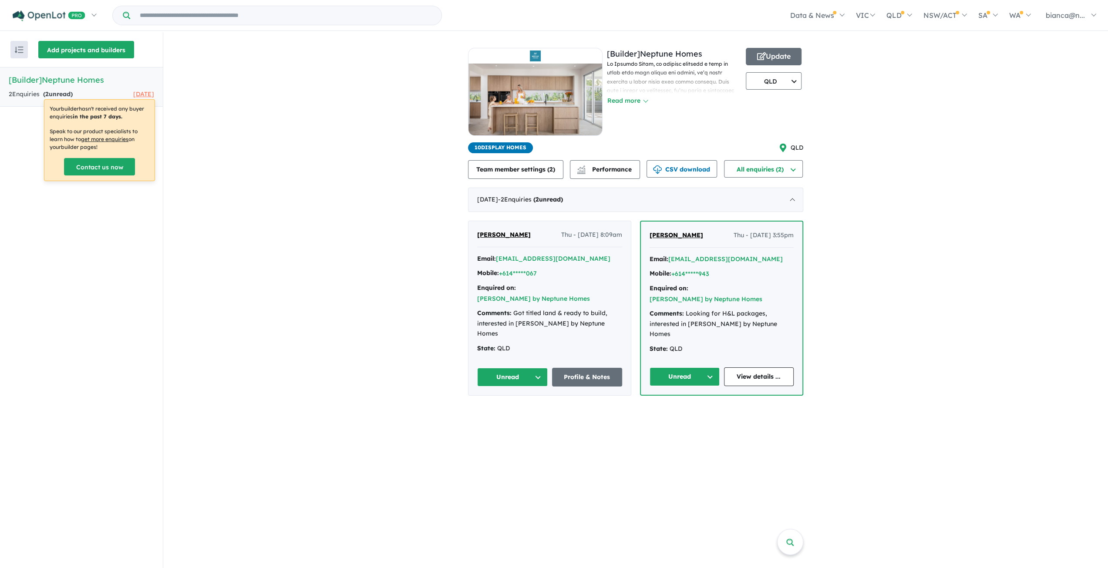
click at [111, 55] on button "Add projects and builders" at bounding box center [86, 49] width 96 height 17
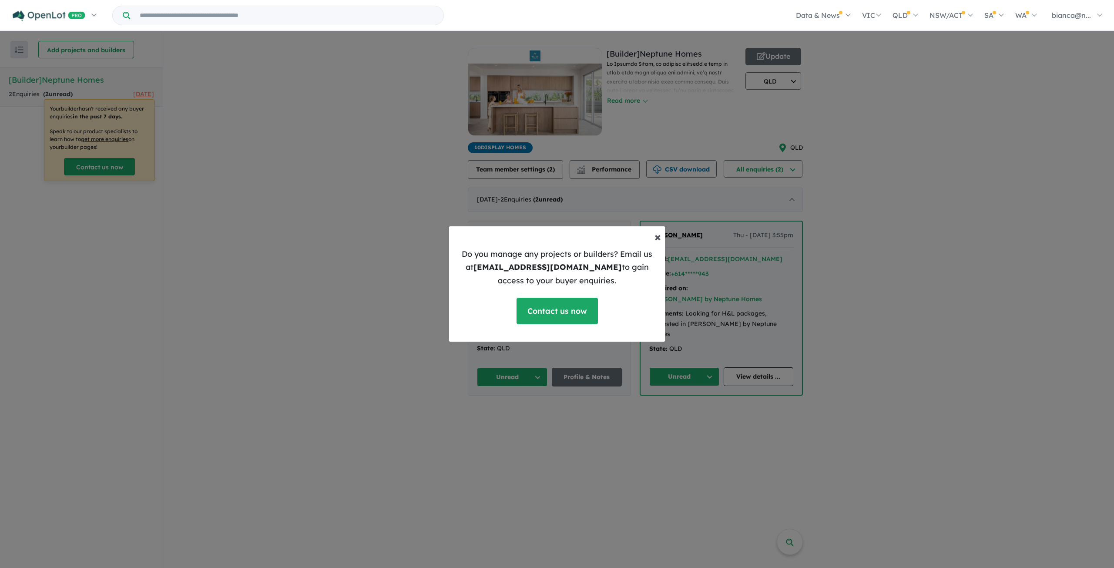
click at [657, 236] on span "×" at bounding box center [658, 236] width 7 height 15
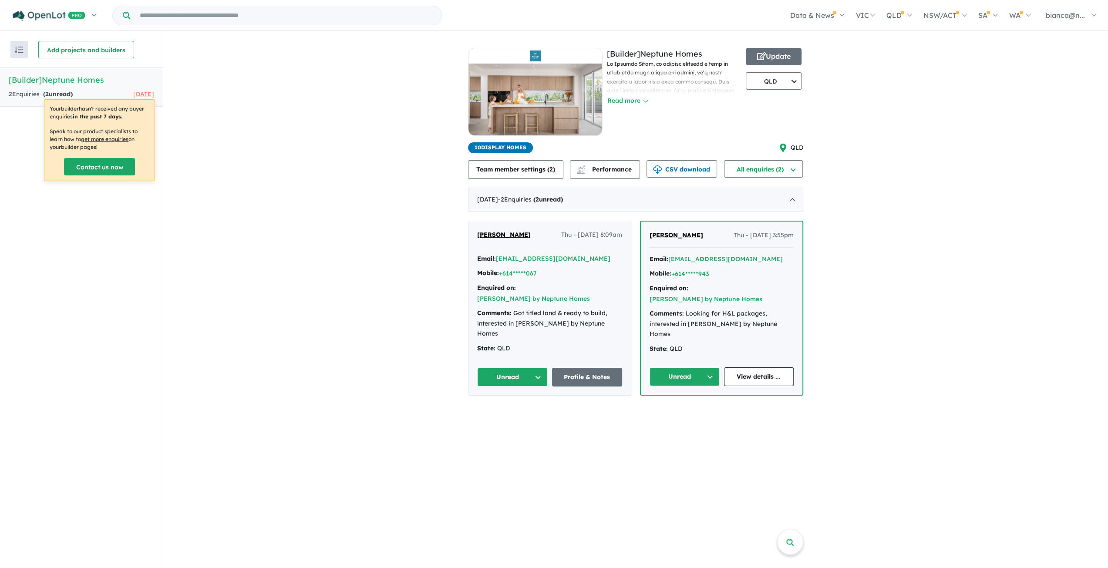
click at [266, 232] on div "View all builders in your account 2 Enquir ies ( 2 unread) [DATE] [Builder] Nep…" at bounding box center [635, 218] width 944 height 372
click at [99, 208] on div "Recent enquiries first Most unread enquiries first Most enquiries first By name…" at bounding box center [81, 300] width 163 height 537
